Goal: Navigation & Orientation: Find specific page/section

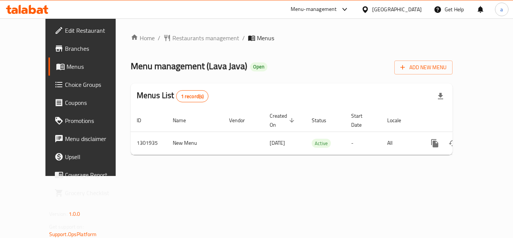
click at [406, 9] on div "[GEOGRAPHIC_DATA]" at bounding box center [397, 9] width 50 height 8
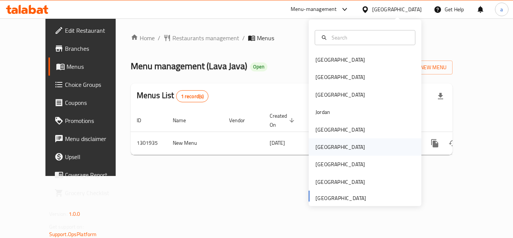
click at [333, 152] on div "[GEOGRAPHIC_DATA]" at bounding box center [365, 146] width 113 height 17
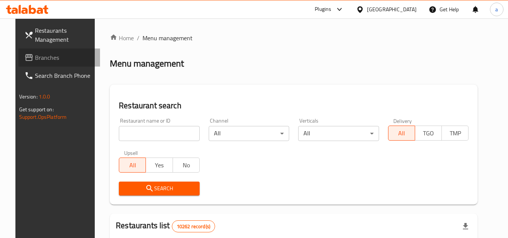
click at [35, 61] on span "Branches" at bounding box center [64, 57] width 59 height 9
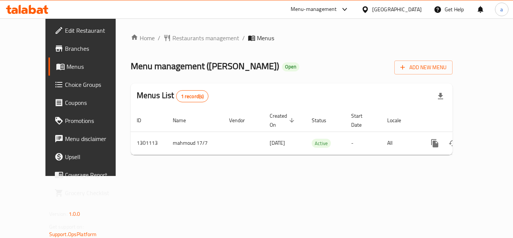
click at [411, 8] on div "[GEOGRAPHIC_DATA]" at bounding box center [397, 9] width 50 height 8
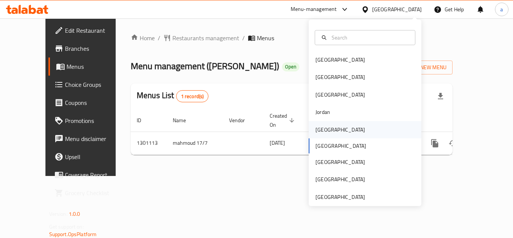
click at [325, 129] on div "[GEOGRAPHIC_DATA]" at bounding box center [341, 130] width 50 height 8
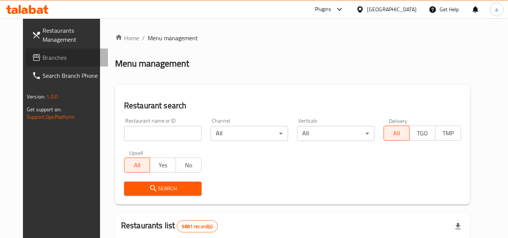
click at [42, 61] on span "Branches" at bounding box center [71, 57] width 59 height 9
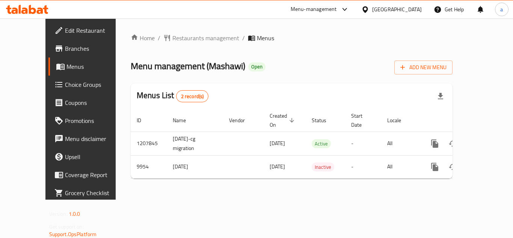
click at [416, 8] on div "[GEOGRAPHIC_DATA]" at bounding box center [397, 9] width 50 height 8
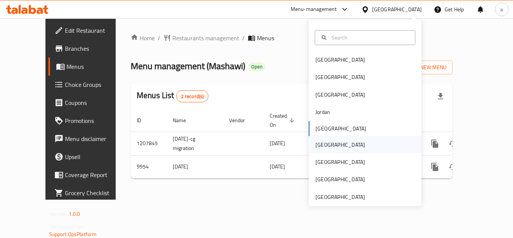
click at [334, 141] on div "[GEOGRAPHIC_DATA]" at bounding box center [365, 144] width 113 height 17
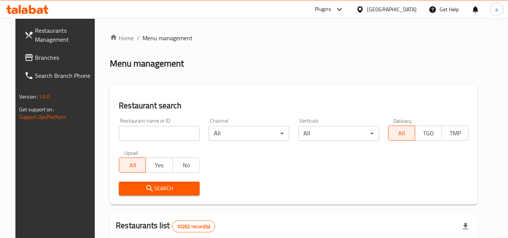
click at [47, 55] on span "Branches" at bounding box center [64, 57] width 59 height 9
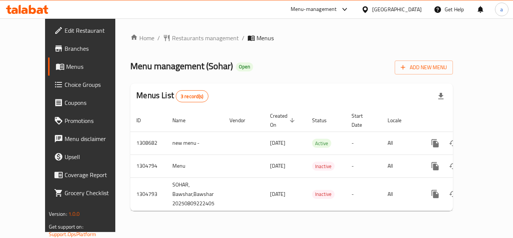
click at [410, 11] on div "[GEOGRAPHIC_DATA]" at bounding box center [397, 9] width 50 height 8
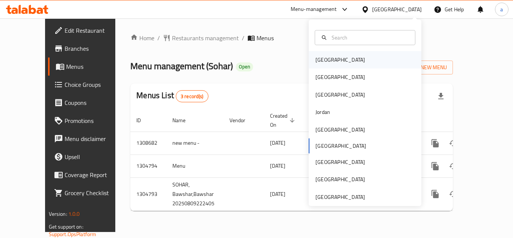
click at [322, 56] on div "[GEOGRAPHIC_DATA]" at bounding box center [341, 60] width 50 height 8
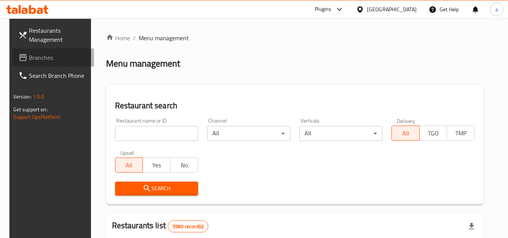
click at [35, 59] on span "Branches" at bounding box center [58, 57] width 59 height 9
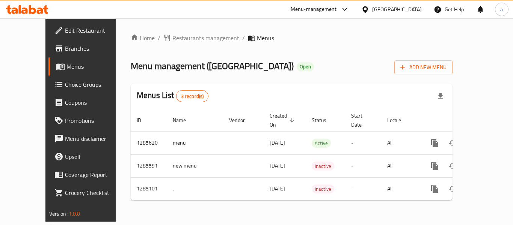
click at [409, 11] on div "[GEOGRAPHIC_DATA]" at bounding box center [397, 9] width 50 height 8
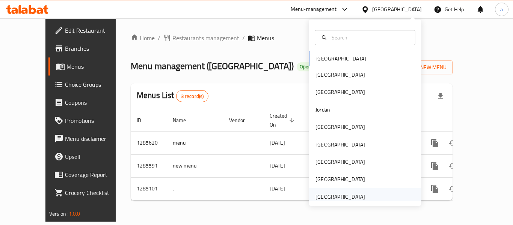
click at [334, 197] on div "[GEOGRAPHIC_DATA]" at bounding box center [341, 197] width 50 height 8
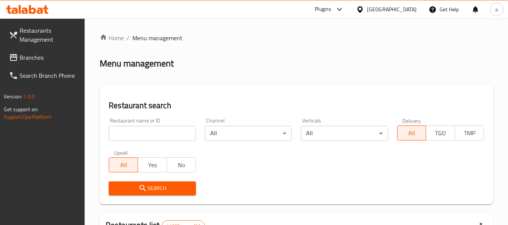
click at [36, 57] on span "Branches" at bounding box center [49, 57] width 59 height 9
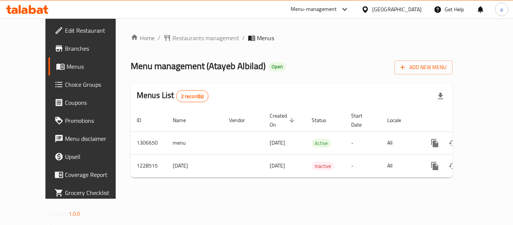
click at [378, 11] on div "[GEOGRAPHIC_DATA]" at bounding box center [397, 9] width 50 height 8
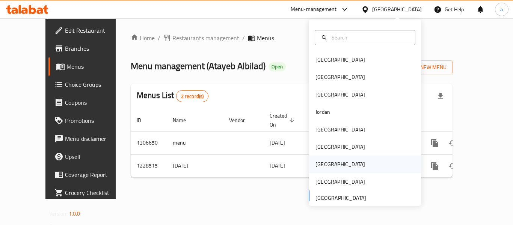
click at [316, 161] on div "[GEOGRAPHIC_DATA]" at bounding box center [341, 164] width 50 height 8
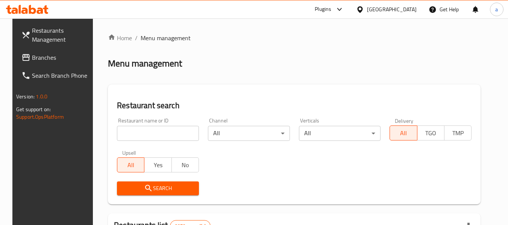
click at [32, 61] on span "Branches" at bounding box center [61, 57] width 59 height 9
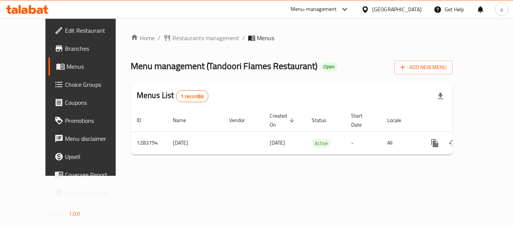
click at [409, 10] on div "[GEOGRAPHIC_DATA]" at bounding box center [397, 9] width 50 height 8
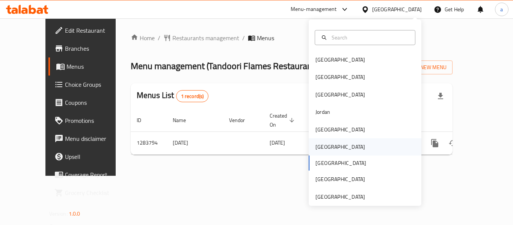
click at [332, 148] on div "[GEOGRAPHIC_DATA]" at bounding box center [365, 146] width 113 height 17
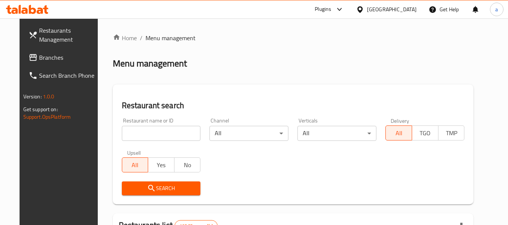
click at [39, 61] on span "Branches" at bounding box center [68, 57] width 59 height 9
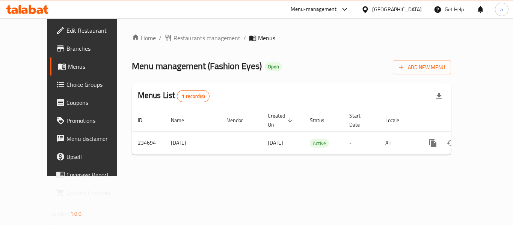
click at [413, 8] on div "[GEOGRAPHIC_DATA]" at bounding box center [397, 9] width 50 height 8
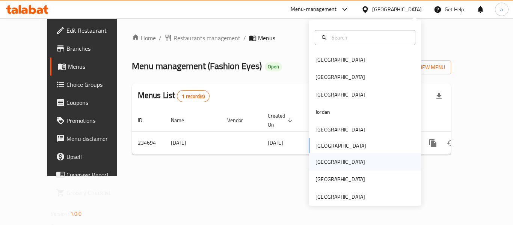
click at [319, 165] on div "[GEOGRAPHIC_DATA]" at bounding box center [341, 162] width 50 height 8
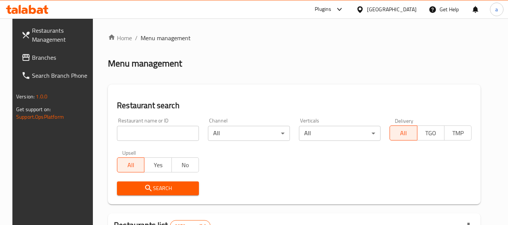
click at [33, 58] on span "Branches" at bounding box center [61, 57] width 59 height 9
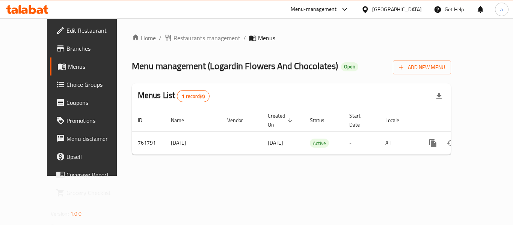
click at [410, 6] on div "[GEOGRAPHIC_DATA]" at bounding box center [397, 9] width 50 height 8
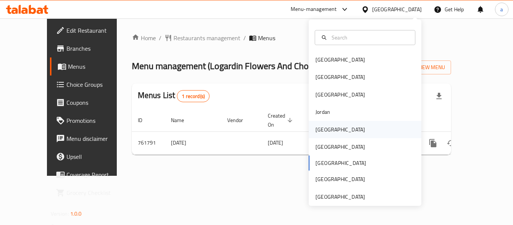
click at [328, 134] on div "[GEOGRAPHIC_DATA]" at bounding box center [341, 129] width 62 height 17
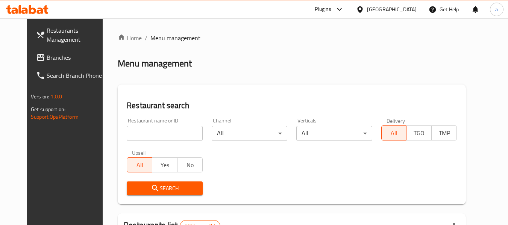
click at [47, 61] on span "Branches" at bounding box center [76, 57] width 59 height 9
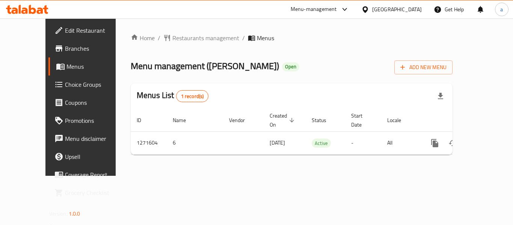
click at [65, 28] on span "Edit Restaurant" at bounding box center [95, 30] width 60 height 9
click at [382, 6] on div "[GEOGRAPHIC_DATA]" at bounding box center [397, 9] width 50 height 8
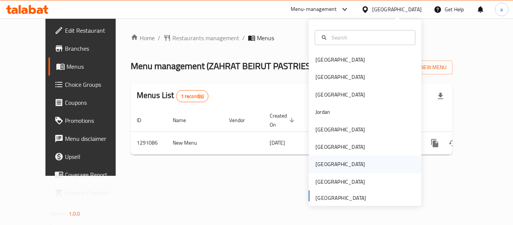
click at [322, 163] on div "[GEOGRAPHIC_DATA]" at bounding box center [341, 164] width 50 height 8
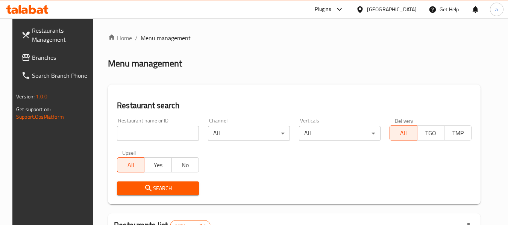
click at [32, 61] on span "Branches" at bounding box center [61, 57] width 59 height 9
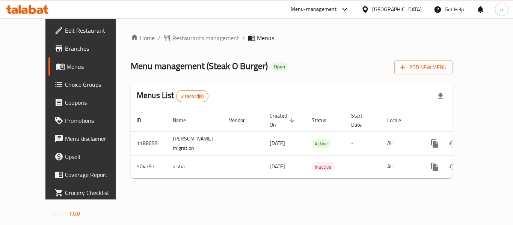
click at [416, 10] on div "[GEOGRAPHIC_DATA]" at bounding box center [397, 9] width 50 height 8
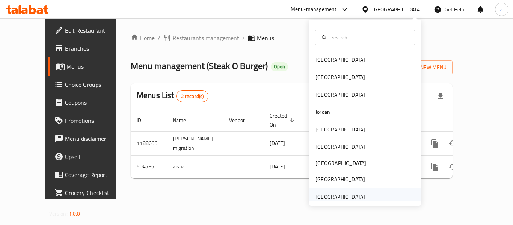
click at [325, 198] on div "[GEOGRAPHIC_DATA]" at bounding box center [341, 197] width 50 height 8
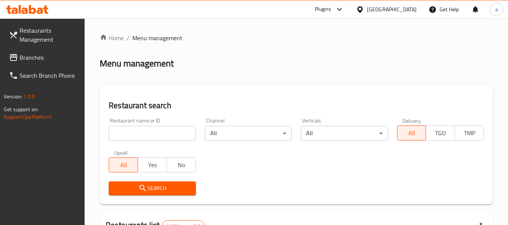
click at [41, 60] on span "Branches" at bounding box center [49, 57] width 59 height 9
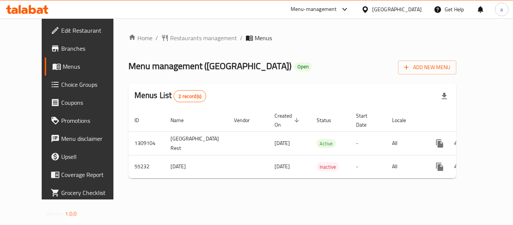
click at [397, 12] on div "[GEOGRAPHIC_DATA]" at bounding box center [397, 9] width 50 height 8
click at [307, 6] on div "Menu-management" at bounding box center [314, 9] width 46 height 9
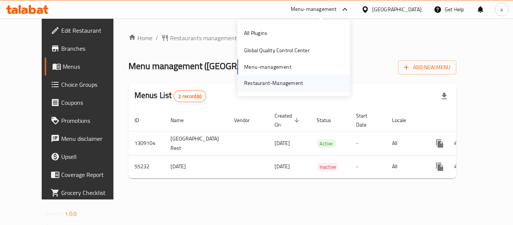
click at [278, 84] on div "Restaurant-Management" at bounding box center [273, 83] width 59 height 8
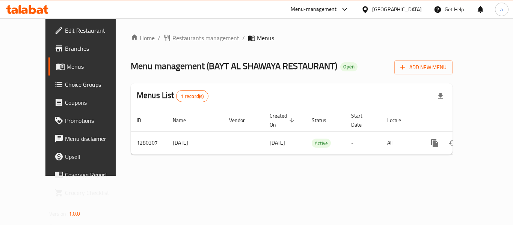
click at [394, 9] on div "[GEOGRAPHIC_DATA]" at bounding box center [397, 9] width 50 height 8
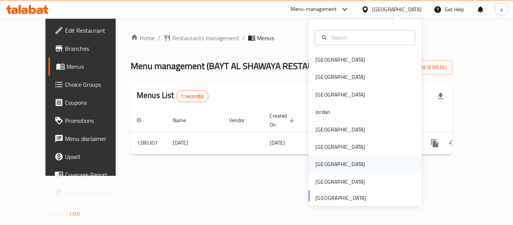
click at [321, 160] on div "[GEOGRAPHIC_DATA]" at bounding box center [341, 164] width 50 height 8
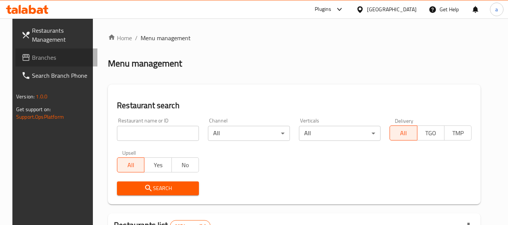
click at [36, 55] on span "Branches" at bounding box center [61, 57] width 59 height 9
